Goal: Task Accomplishment & Management: Complete application form

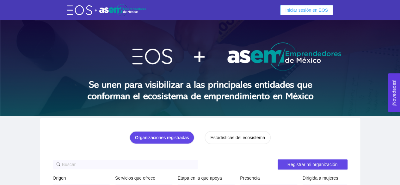
click at [296, 8] on span "Iniciar sesión en EOS" at bounding box center [306, 10] width 43 height 7
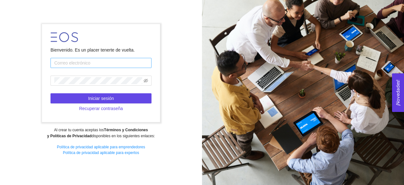
type input "[EMAIL_ADDRESS][DOMAIN_NAME]"
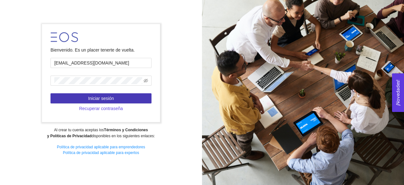
click at [106, 95] on span "Iniciar sesión" at bounding box center [101, 98] width 26 height 7
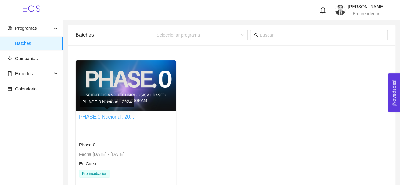
click at [112, 114] on link "PHASE.0 Nacional: 20..." at bounding box center [106, 116] width 55 height 5
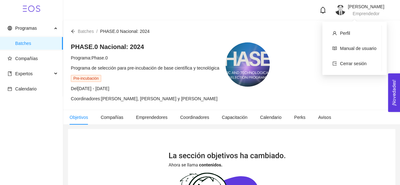
click at [348, 9] on span "[PERSON_NAME]" at bounding box center [366, 6] width 36 height 5
click at [349, 33] on span "Perfil" at bounding box center [345, 33] width 10 height 5
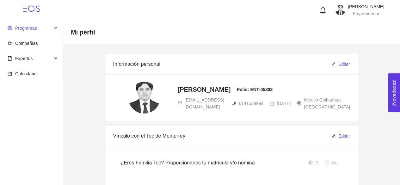
click at [28, 31] on span "Programas" at bounding box center [30, 28] width 45 height 13
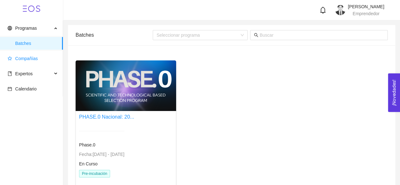
click at [37, 61] on span "Compañías" at bounding box center [33, 58] width 50 height 13
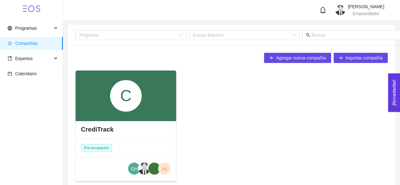
click at [157, 92] on div "C" at bounding box center [126, 95] width 100 height 51
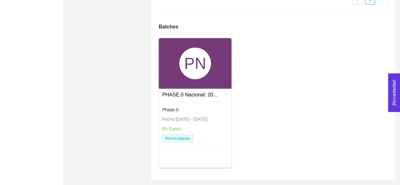
click at [187, 115] on div "Phase.0 Fecha: [DATE] - [DATE] En Curso Pre-incubación" at bounding box center [195, 123] width 66 height 45
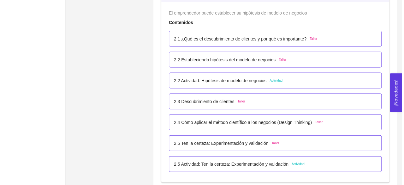
scroll to position [638, 0]
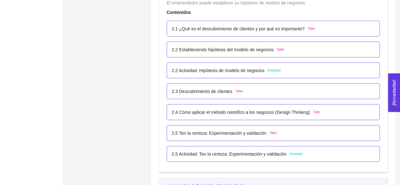
click at [315, 155] on div "2.5 Actividad: Ten la certeza: Experimentación y validación Actividad" at bounding box center [273, 153] width 203 height 7
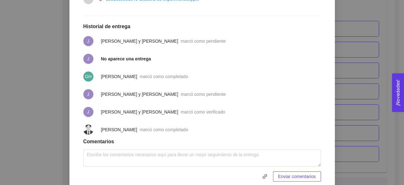
scroll to position [287, 0]
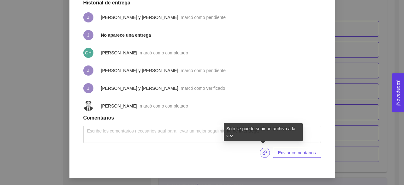
click at [265, 153] on icon "link" at bounding box center [265, 152] width 5 height 5
click at [267, 151] on span "link" at bounding box center [264, 152] width 9 height 5
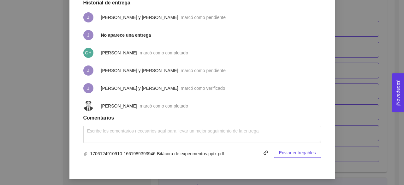
click at [289, 149] on span "Enviar entregables" at bounding box center [297, 152] width 37 height 7
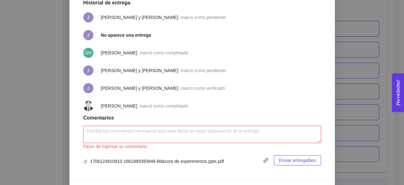
click at [199, 139] on textarea at bounding box center [202, 134] width 238 height 17
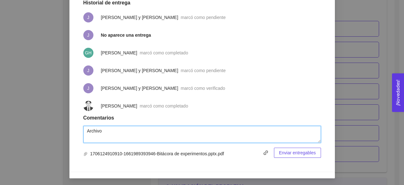
type textarea "Archivo"
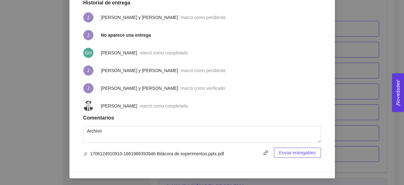
click at [306, 151] on span "Enviar entregables" at bounding box center [297, 152] width 37 height 7
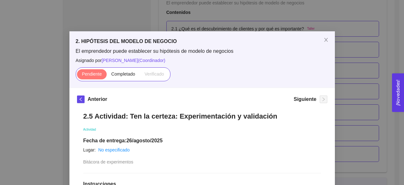
scroll to position [0, 0]
click at [117, 78] on label "Completado" at bounding box center [123, 75] width 33 height 10
click at [107, 76] on input "Completado" at bounding box center [107, 76] width 0 height 0
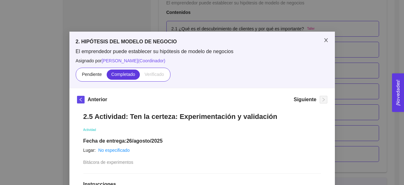
click at [324, 43] on span "Close" at bounding box center [327, 41] width 18 height 18
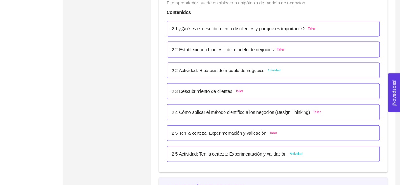
click at [271, 153] on p "2.5 Actividad: Ten la certeza: Experimentación y validación" at bounding box center [229, 153] width 115 height 7
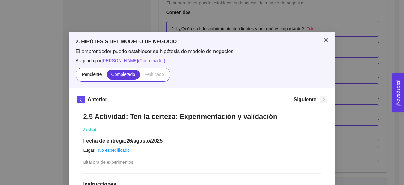
click at [321, 42] on span "Close" at bounding box center [327, 41] width 18 height 18
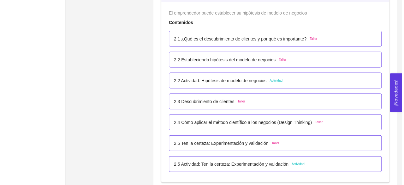
scroll to position [664, 0]
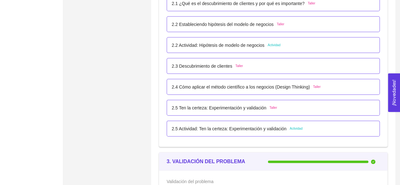
click at [261, 130] on p "2.5 Actividad: Ten la certeza: Experimentación y validación" at bounding box center [229, 128] width 115 height 7
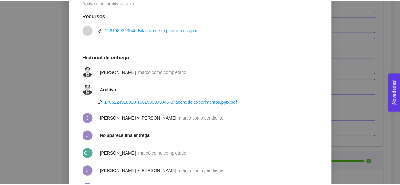
scroll to position [206, 0]
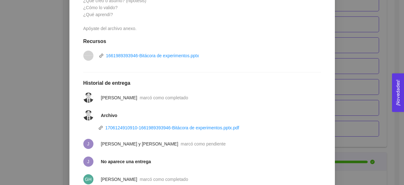
click at [366, 46] on div "2. HIPÓTESIS DEL MODELO DE NEGOCIO El emprendedor puede establecer su hipótesis…" at bounding box center [202, 92] width 404 height 185
